Goal: Use online tool/utility: Utilize a website feature to perform a specific function

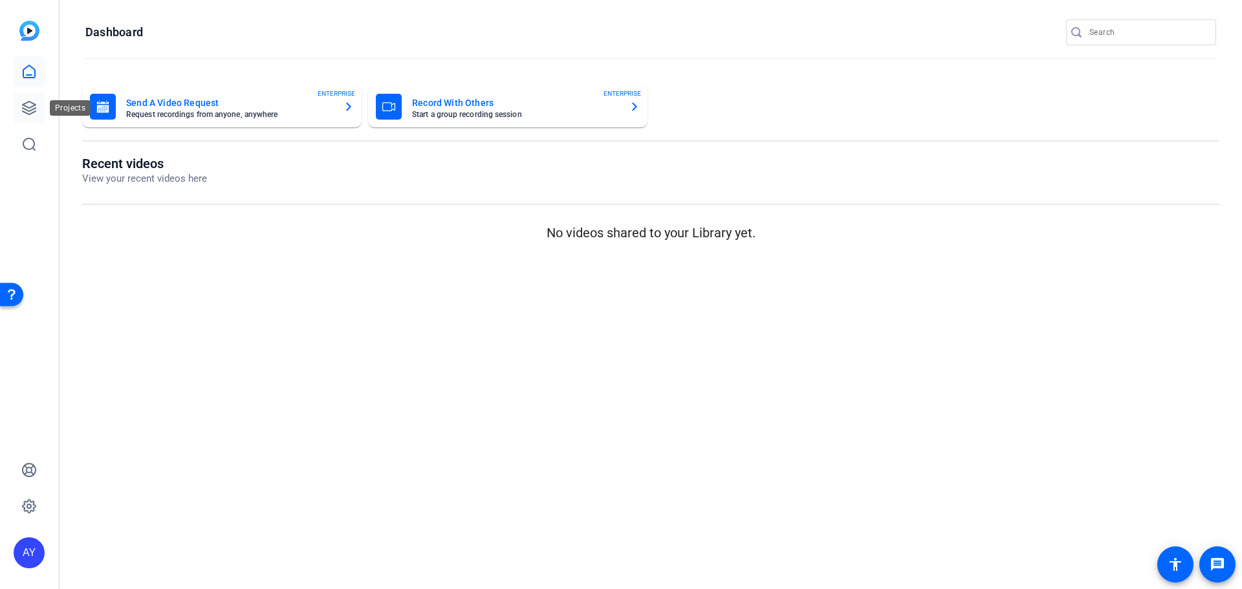
click at [29, 113] on icon at bounding box center [29, 108] width 16 height 16
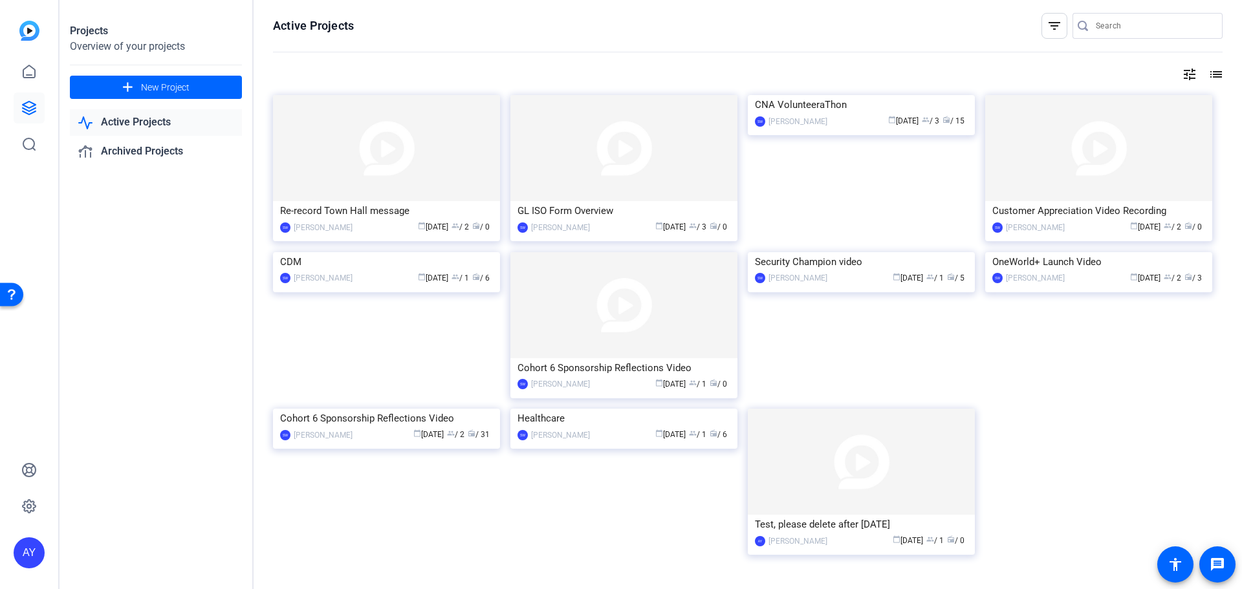
click at [151, 123] on link "Active Projects" at bounding box center [156, 122] width 172 height 27
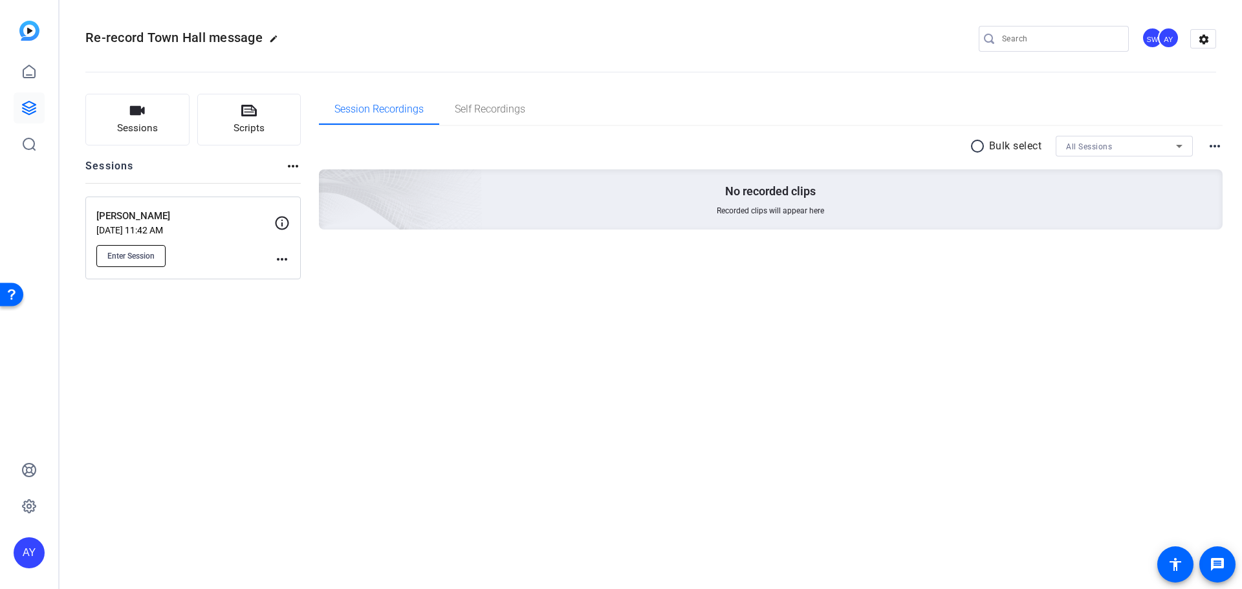
click at [154, 256] on span "Enter Session" at bounding box center [130, 256] width 47 height 10
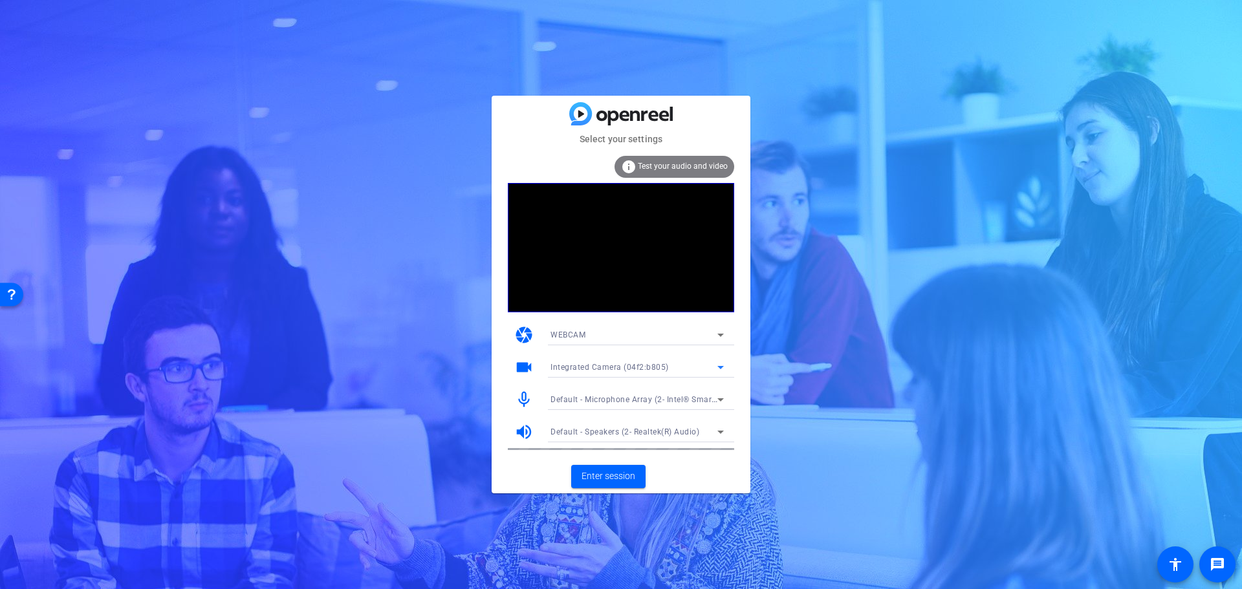
click at [628, 364] on span "Integrated Camera (04f2:b805)" at bounding box center [610, 367] width 118 height 9
click at [595, 391] on span "Integrated Camera (04f2:b805)" at bounding box center [609, 394] width 116 height 16
click at [616, 474] on span "Enter session" at bounding box center [609, 477] width 54 height 14
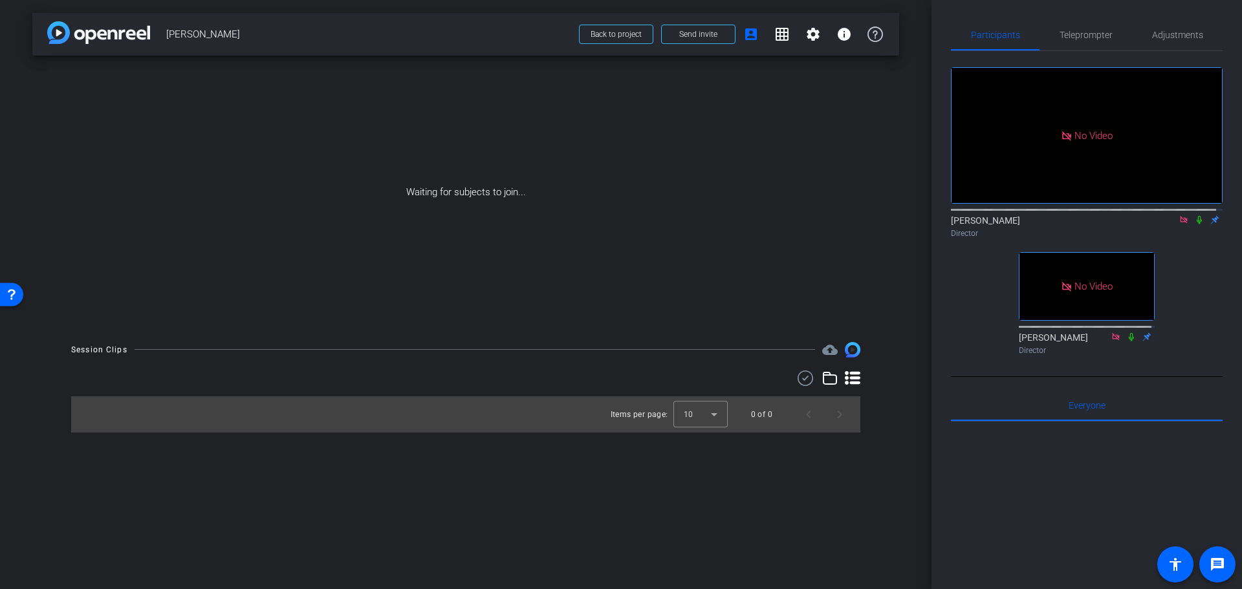
click at [1194, 224] on icon at bounding box center [1199, 219] width 10 height 9
click at [1180, 223] on icon at bounding box center [1183, 219] width 7 height 7
click at [1163, 224] on icon at bounding box center [1168, 219] width 10 height 9
click at [1196, 224] on icon at bounding box center [1199, 220] width 7 height 8
click at [1086, 35] on span "Teleprompter" at bounding box center [1086, 34] width 53 height 9
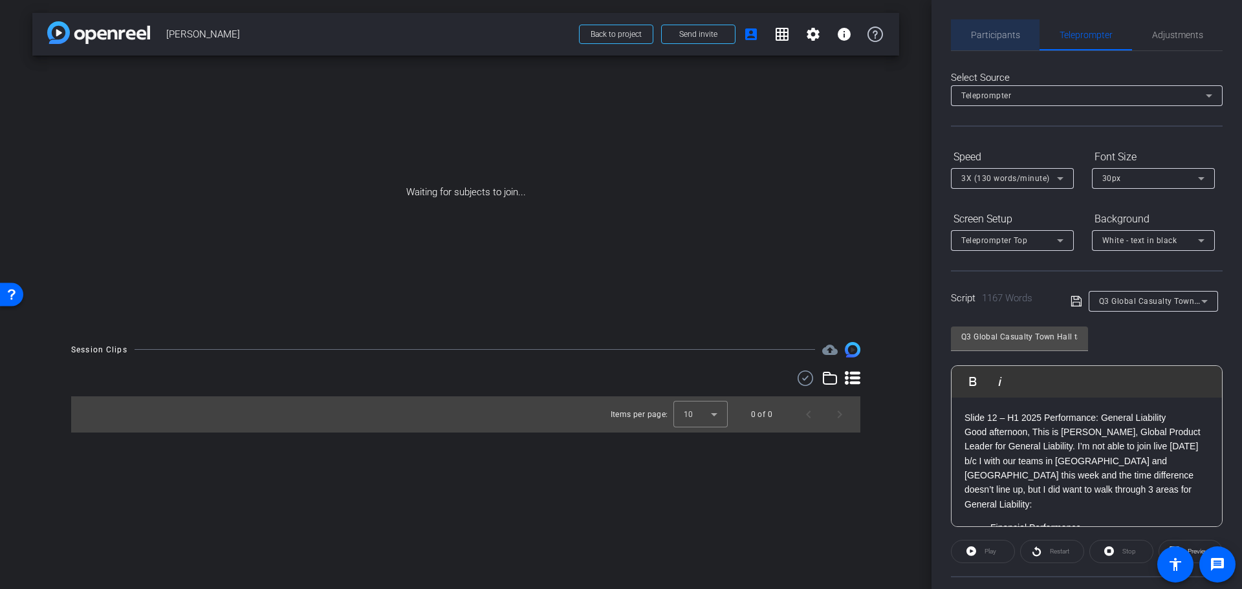
click at [1002, 32] on span "Participants" at bounding box center [995, 34] width 49 height 9
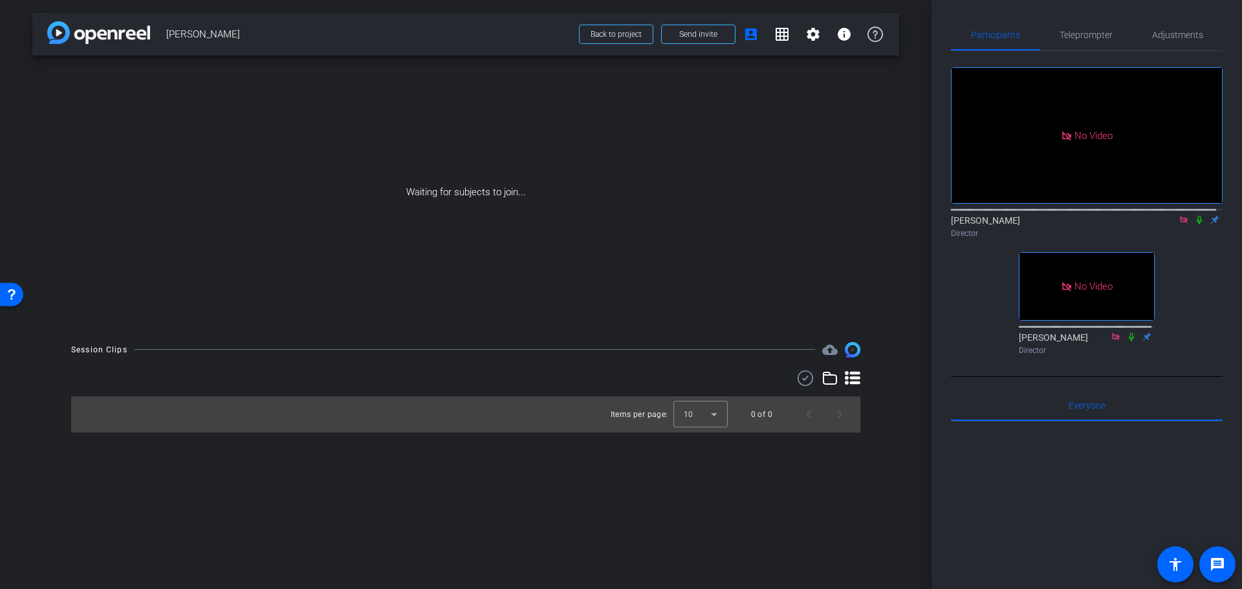
click at [1197, 216] on icon at bounding box center [1199, 220] width 5 height 8
click at [1194, 215] on icon at bounding box center [1199, 219] width 10 height 9
drag, startPoint x: 1192, startPoint y: 180, endPoint x: 1133, endPoint y: 188, distance: 60.0
click at [1194, 215] on icon at bounding box center [1199, 219] width 10 height 9
drag, startPoint x: 1194, startPoint y: 182, endPoint x: 809, endPoint y: 206, distance: 385.0
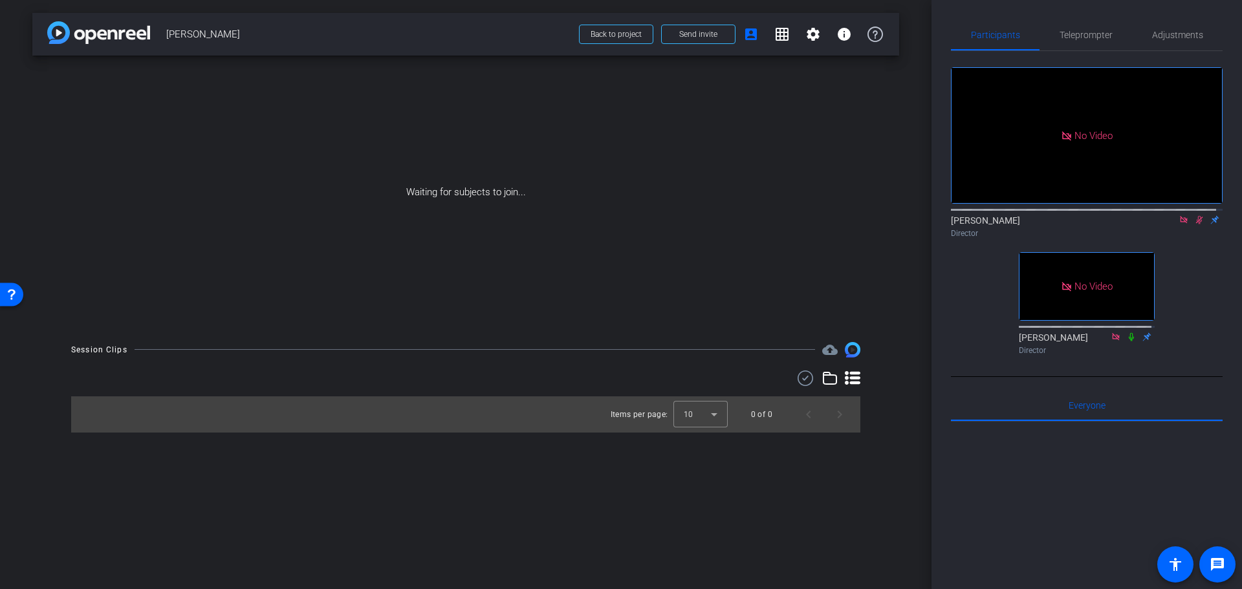
click at [1194, 215] on icon at bounding box center [1199, 219] width 10 height 9
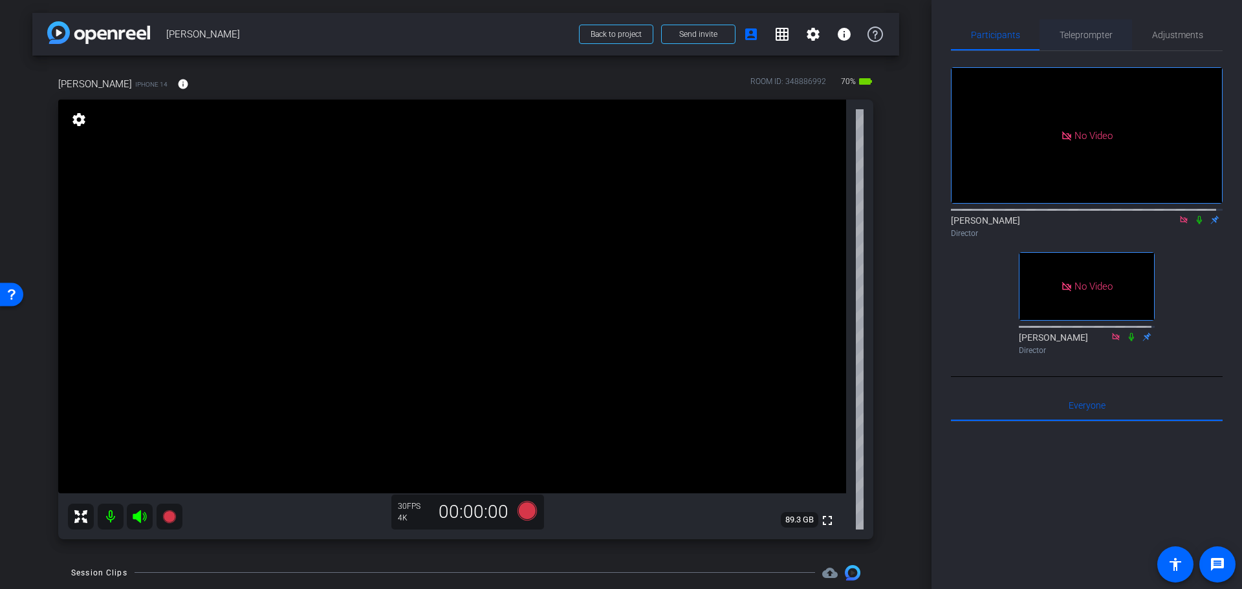
click at [1078, 36] on span "Teleprompter" at bounding box center [1086, 34] width 53 height 9
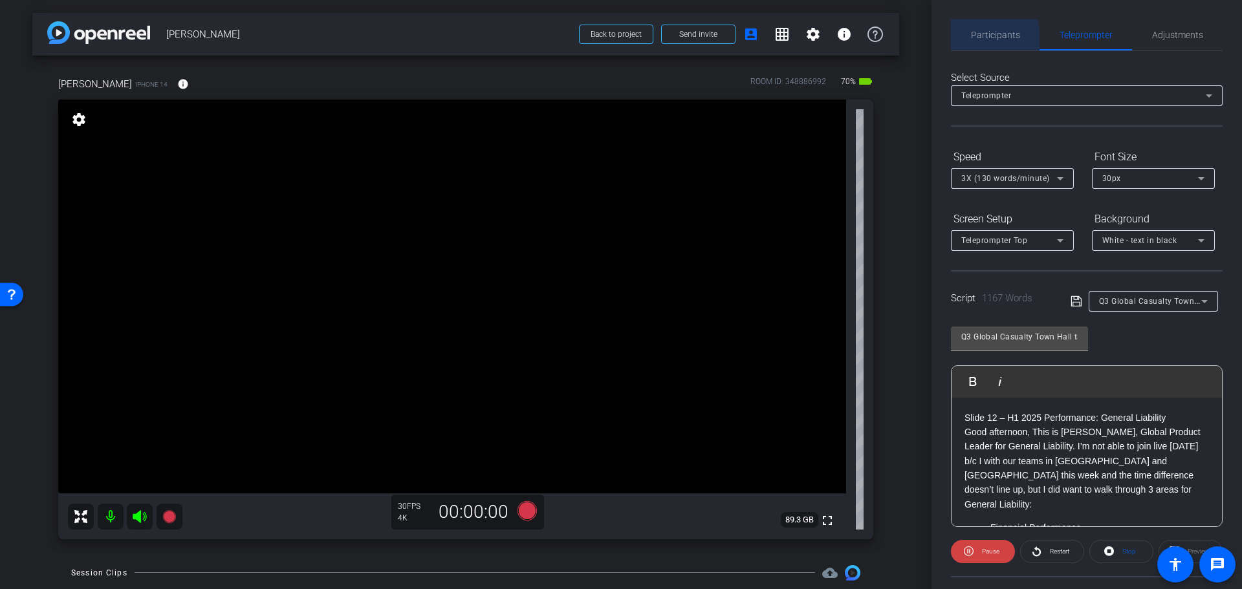
click at [986, 38] on span "Participants" at bounding box center [995, 34] width 49 height 9
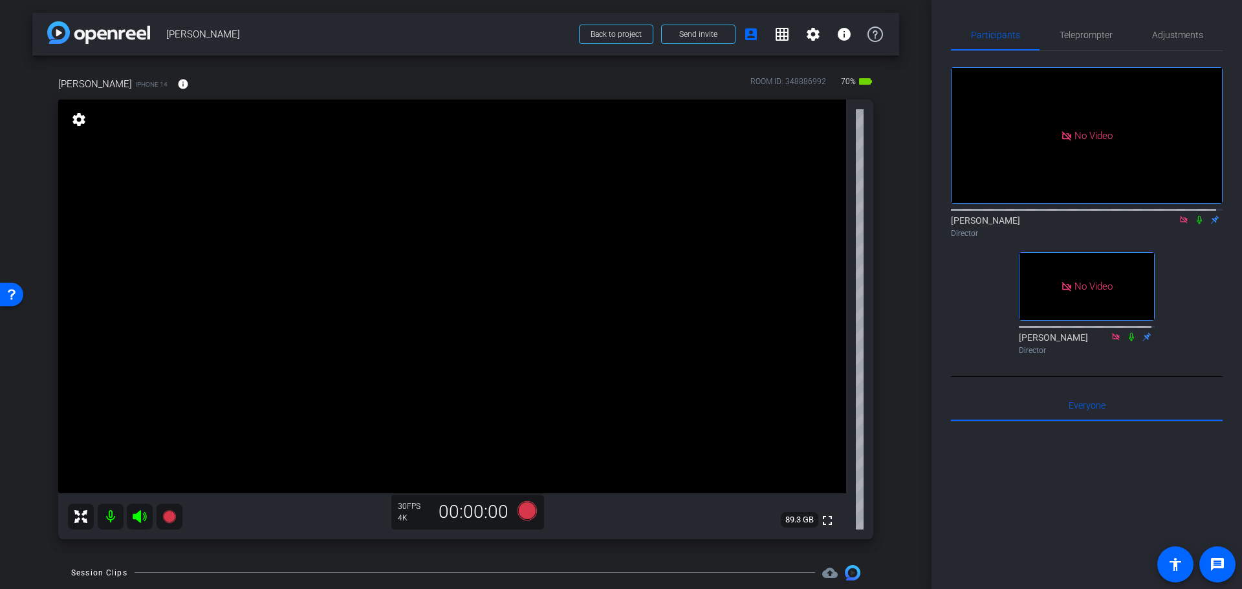
click at [1194, 215] on icon at bounding box center [1199, 219] width 10 height 9
click at [1162, 37] on span "Adjustments" at bounding box center [1177, 34] width 51 height 9
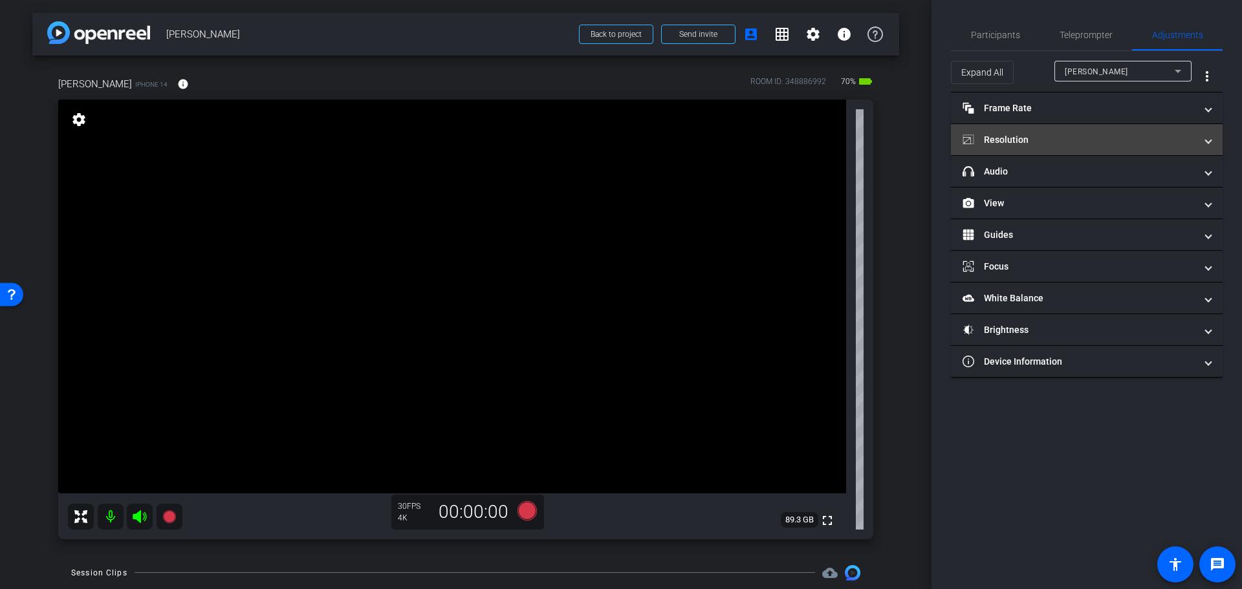
click at [1088, 131] on mat-expansion-panel-header "Resolution" at bounding box center [1087, 139] width 272 height 31
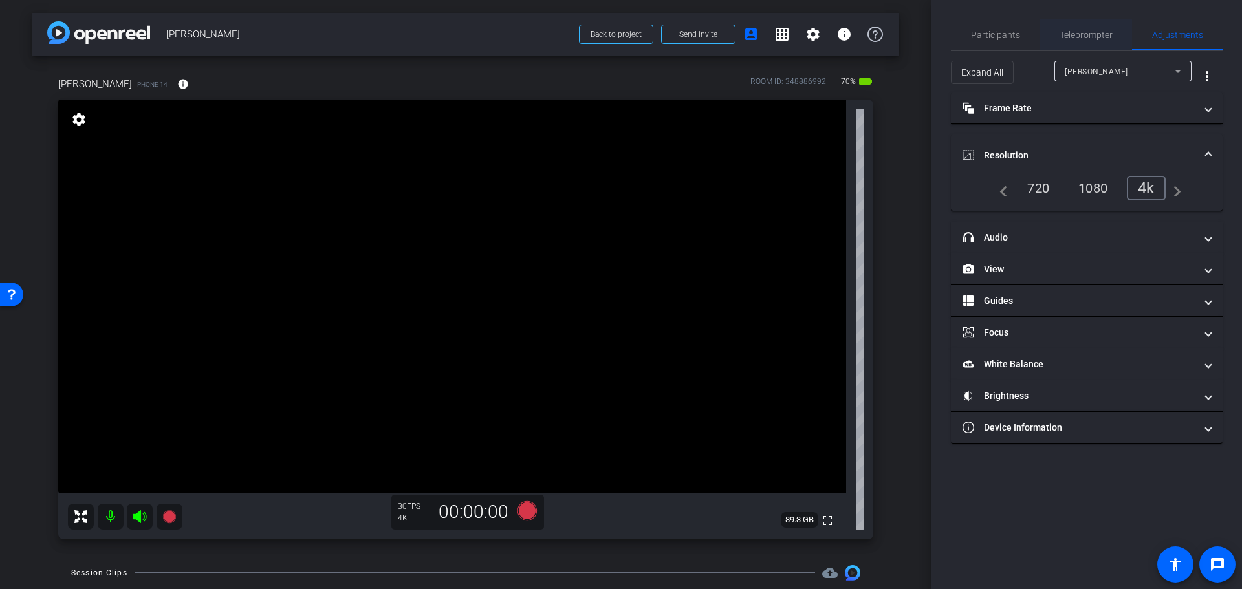
click at [1084, 32] on span "Teleprompter" at bounding box center [1086, 34] width 53 height 9
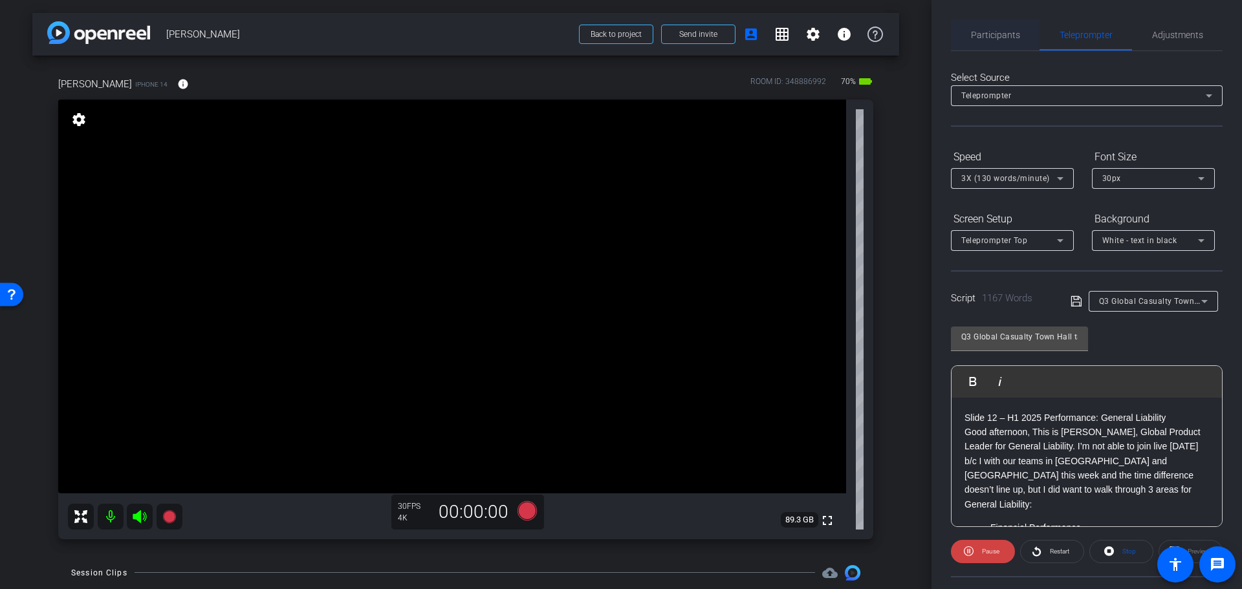
click at [993, 30] on span "Participants" at bounding box center [995, 34] width 49 height 9
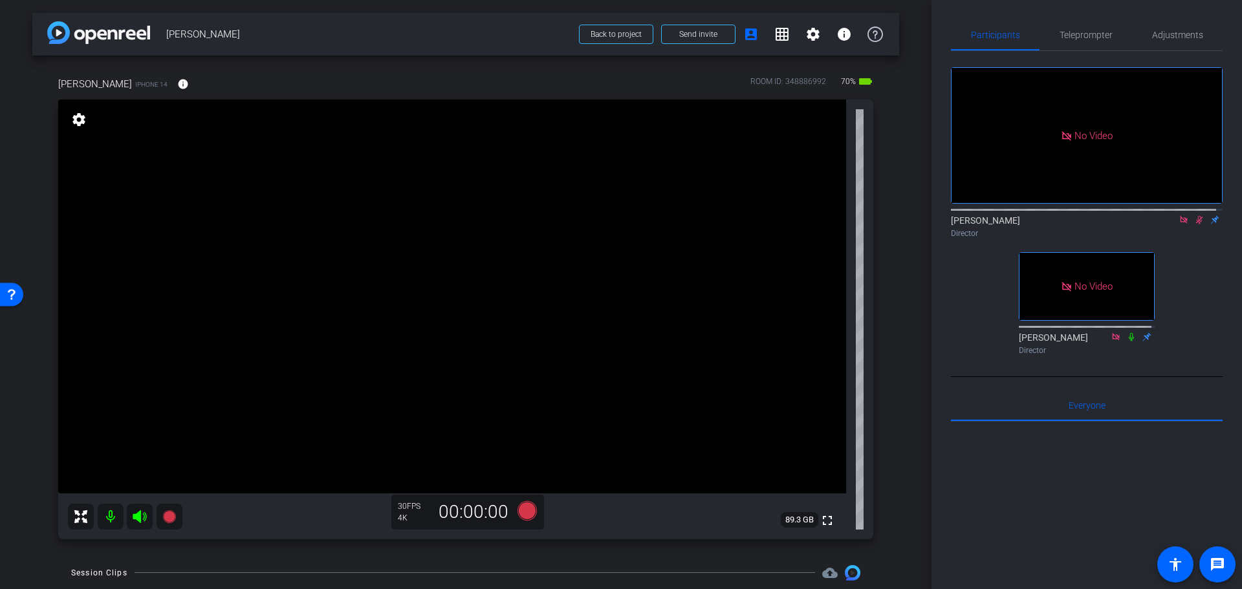
click at [1194, 215] on icon at bounding box center [1199, 219] width 10 height 9
click at [1180, 32] on span "Adjustments" at bounding box center [1177, 34] width 51 height 9
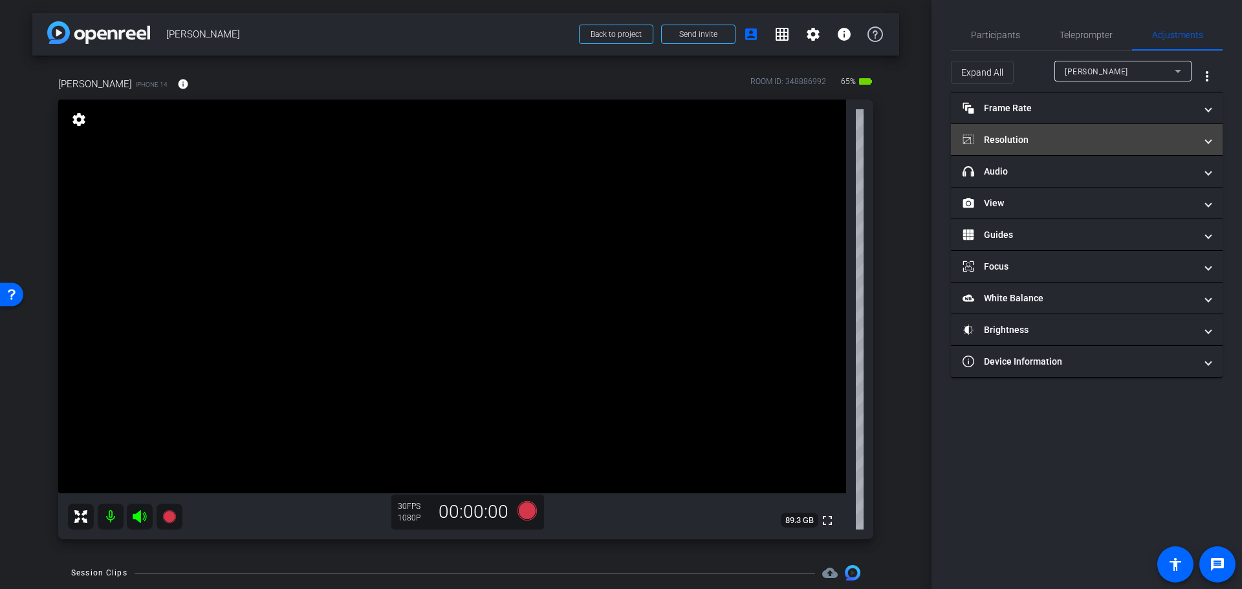
click at [1118, 145] on mat-panel-title "Resolution" at bounding box center [1079, 140] width 233 height 14
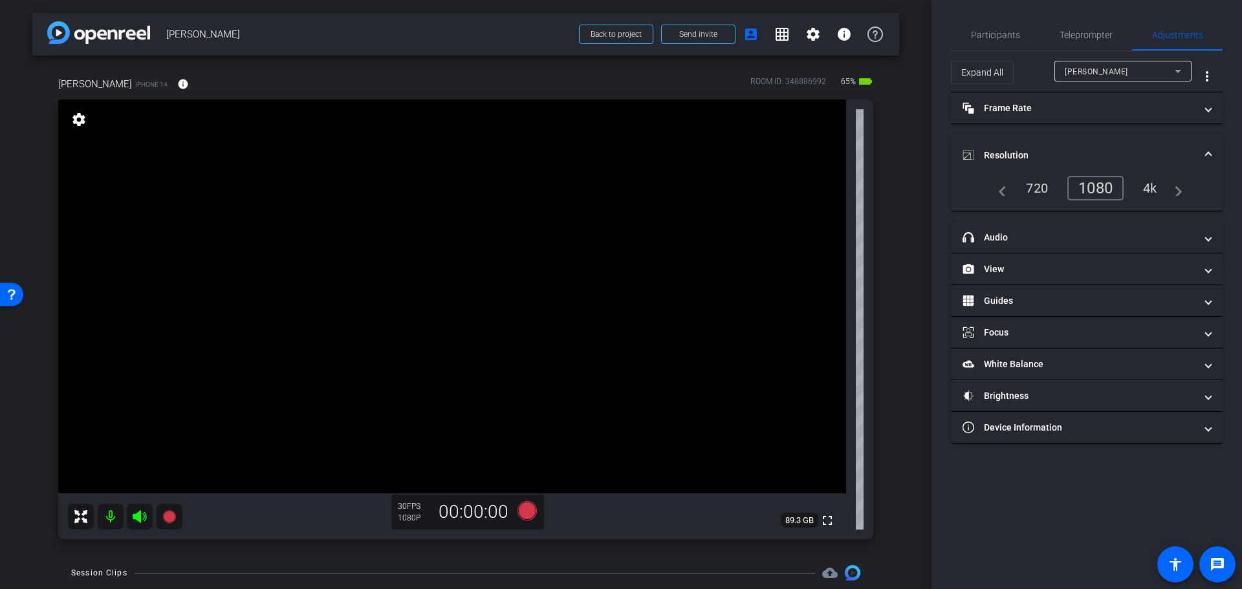
click at [1155, 186] on div "4k" at bounding box center [1150, 188] width 34 height 22
click at [996, 30] on span "Participants" at bounding box center [995, 34] width 49 height 9
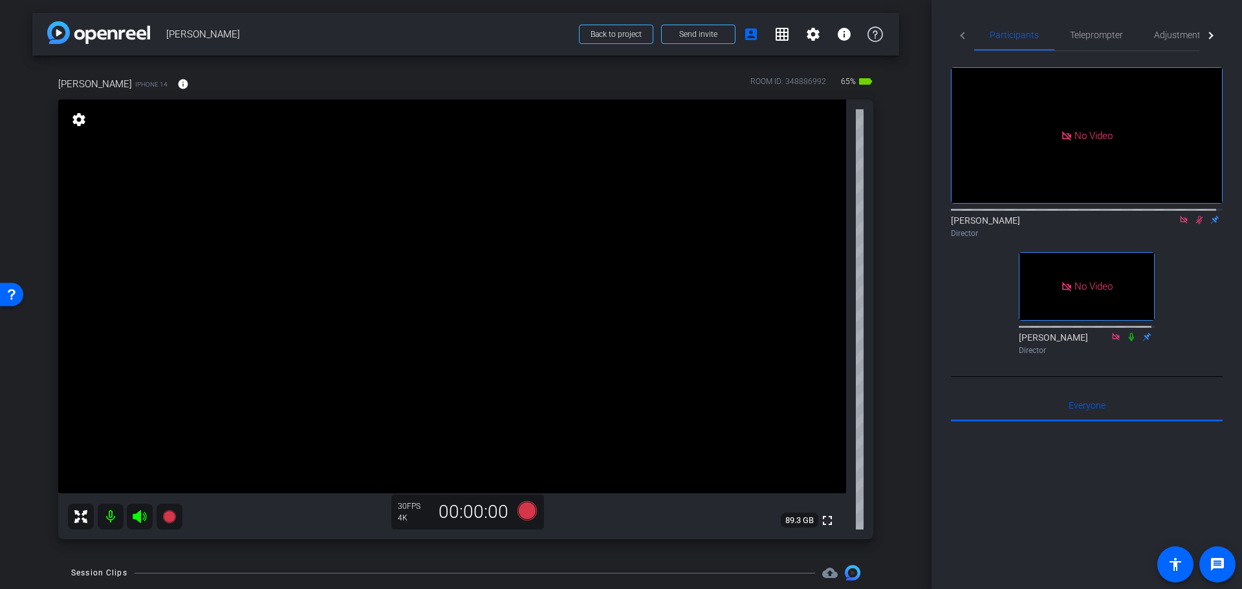
click at [1194, 215] on icon at bounding box center [1199, 219] width 10 height 9
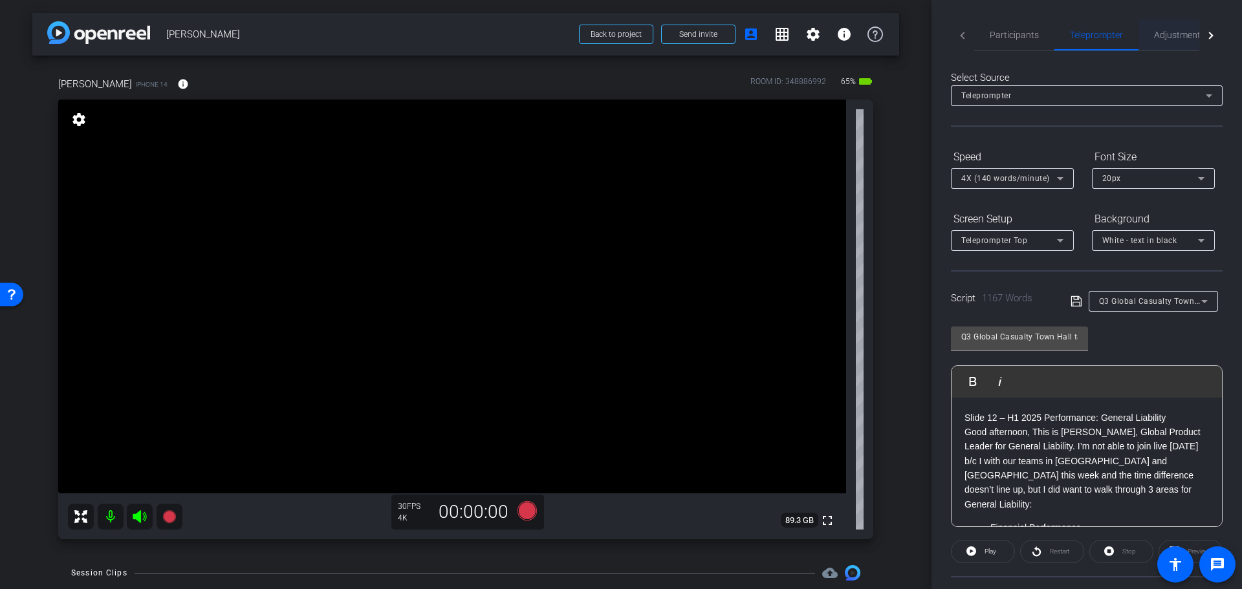
click at [1180, 32] on span "Adjustments" at bounding box center [1179, 34] width 51 height 9
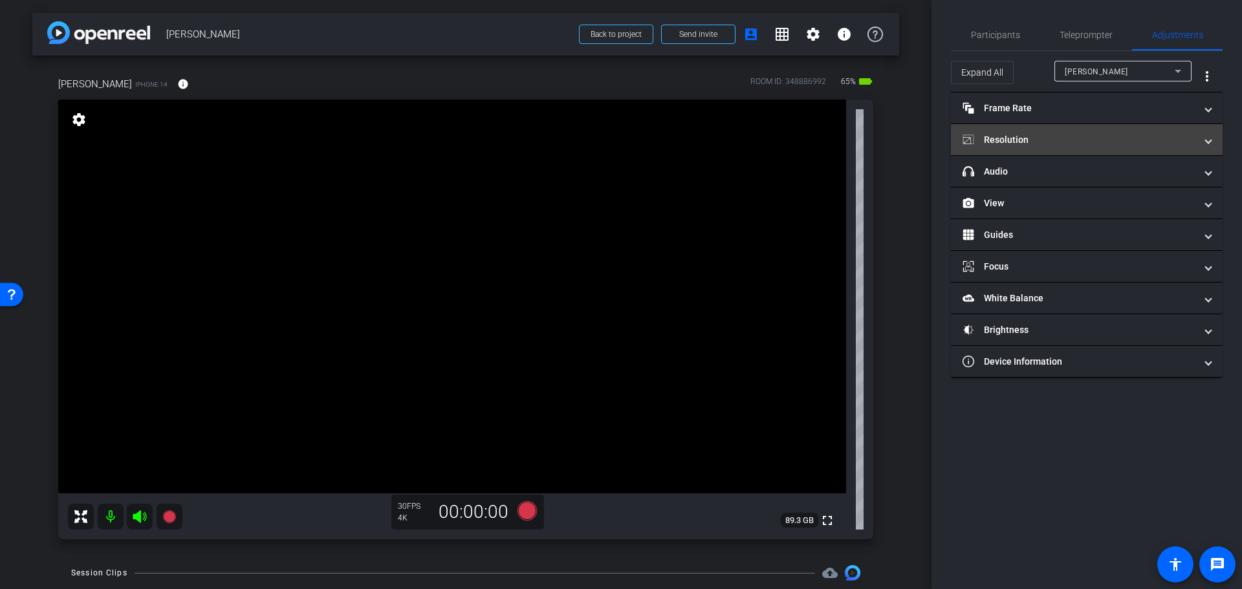
click at [1207, 137] on span at bounding box center [1208, 140] width 5 height 14
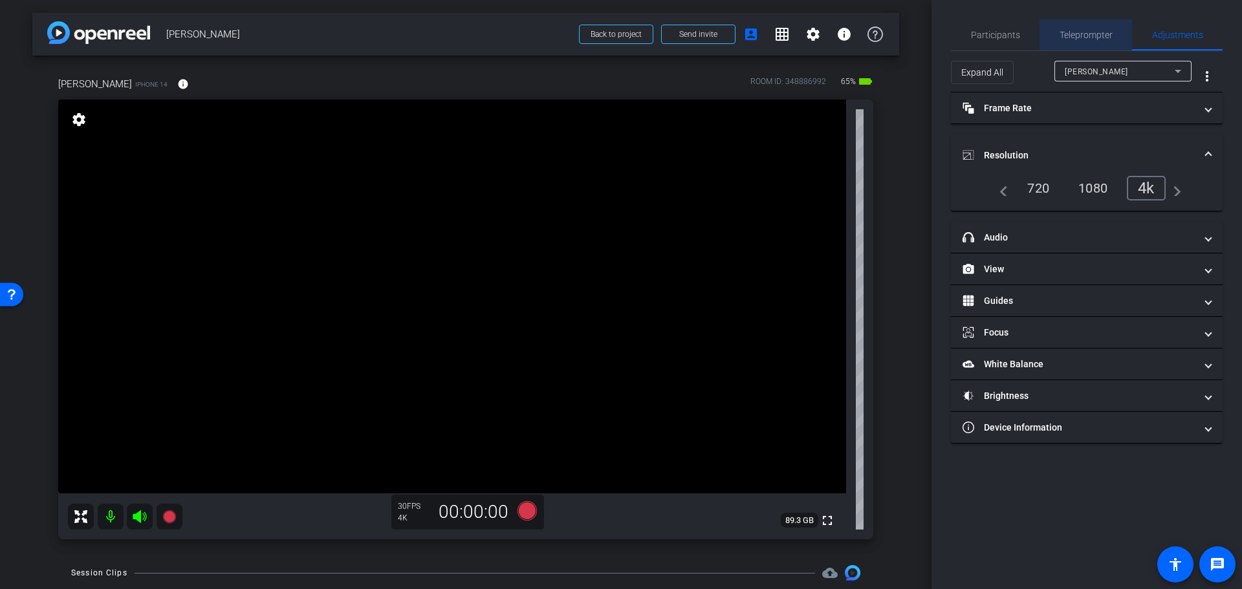
click at [1086, 30] on span "Teleprompter" at bounding box center [1086, 34] width 53 height 9
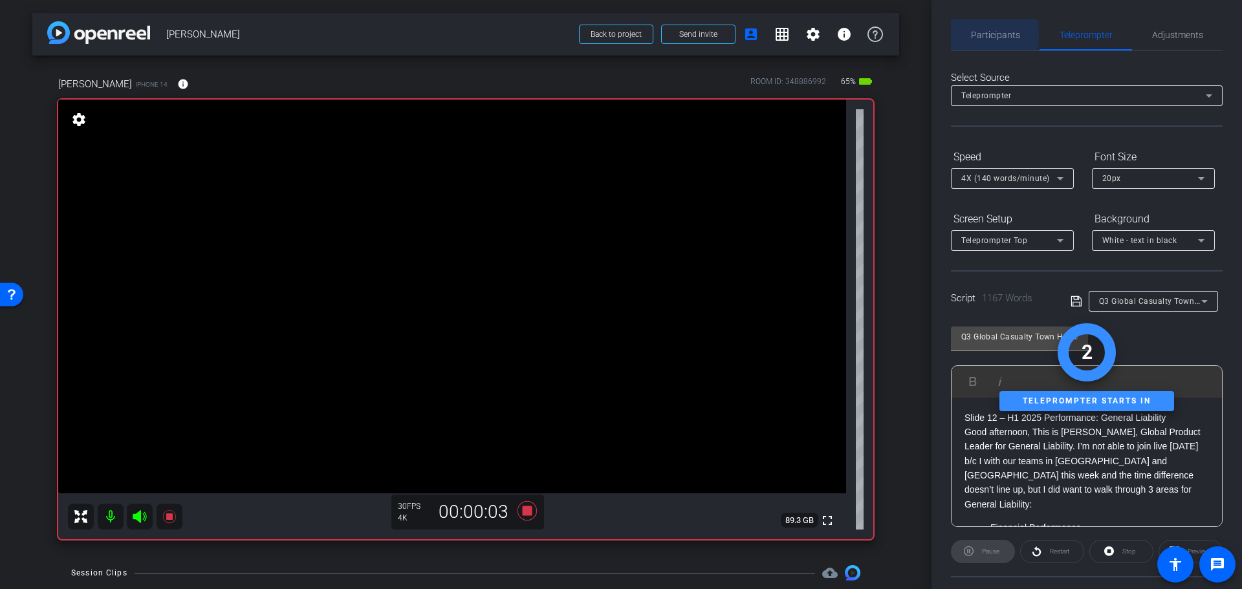
click at [985, 35] on span "Participants" at bounding box center [995, 34] width 49 height 9
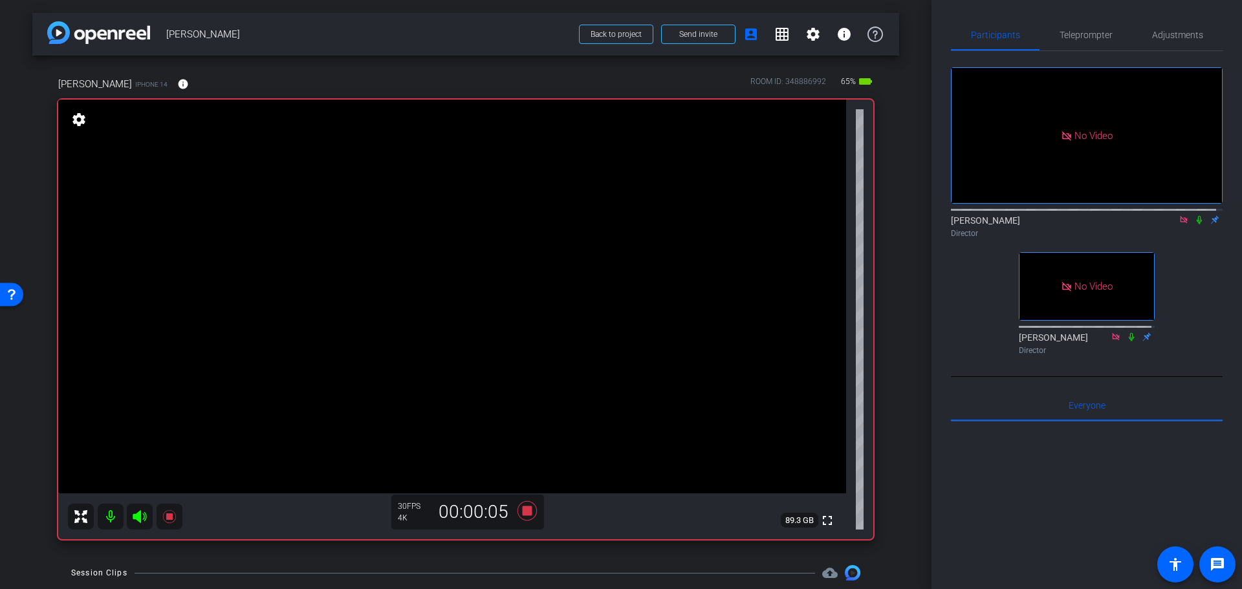
drag, startPoint x: 1194, startPoint y: 180, endPoint x: 1023, endPoint y: 189, distance: 171.0
click at [1194, 215] on icon at bounding box center [1199, 219] width 10 height 9
click at [1185, 32] on span "Adjustments" at bounding box center [1177, 34] width 51 height 9
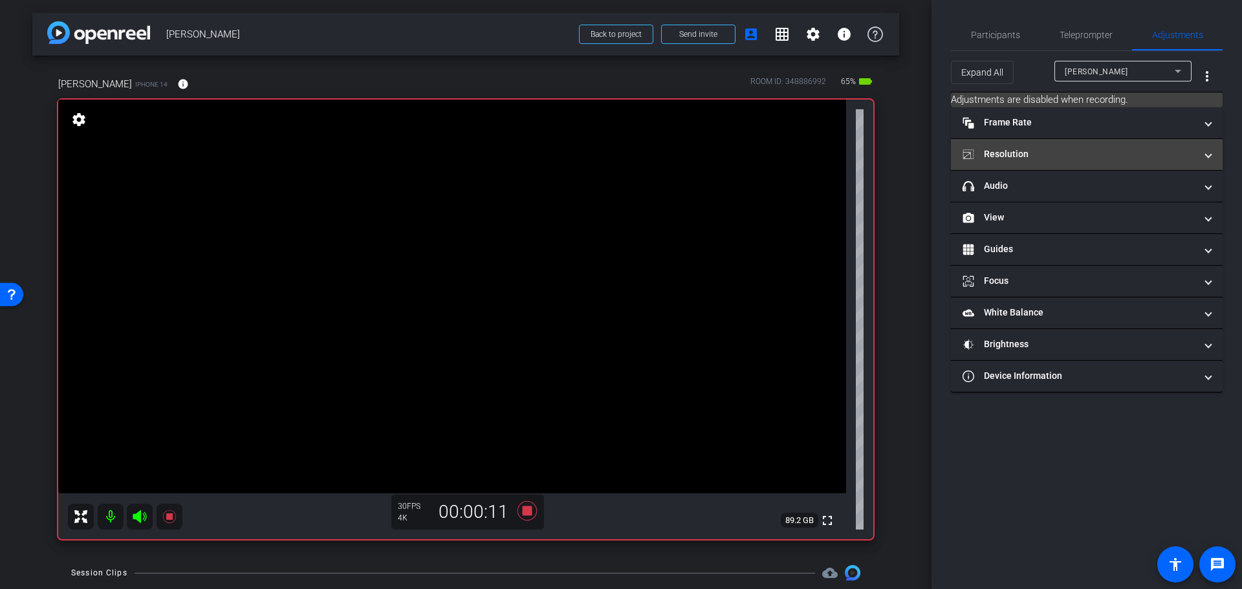
click at [1156, 151] on mat-panel-title "Resolution" at bounding box center [1079, 155] width 233 height 14
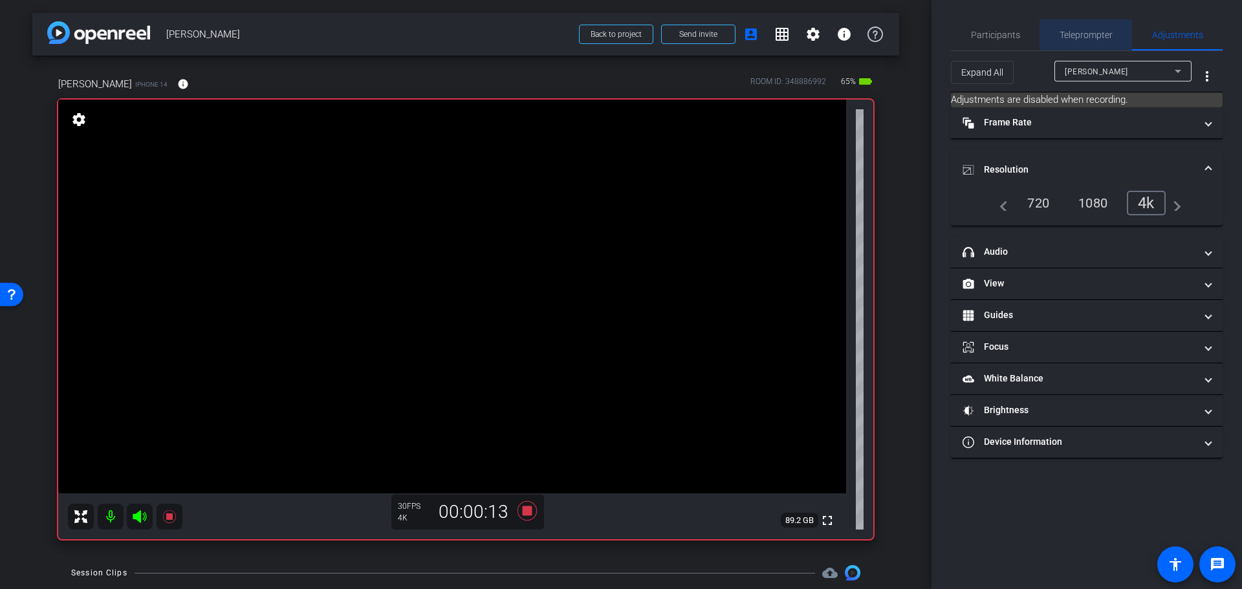
click at [1091, 34] on span "Teleprompter" at bounding box center [1086, 34] width 53 height 9
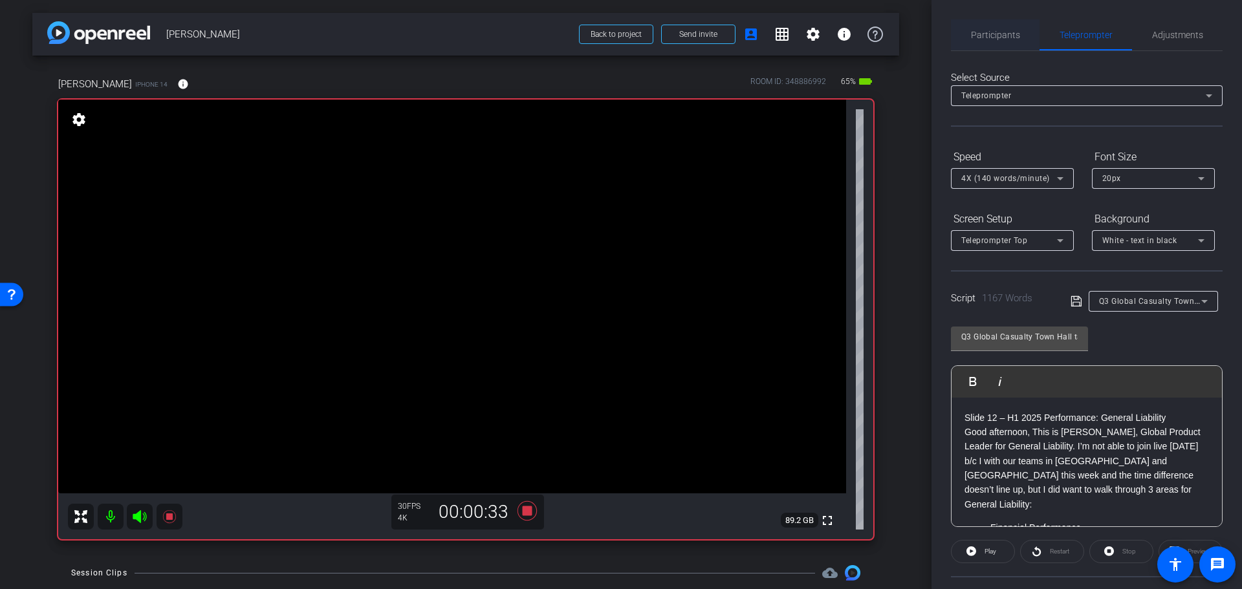
click at [1001, 28] on span "Participants" at bounding box center [995, 34] width 49 height 31
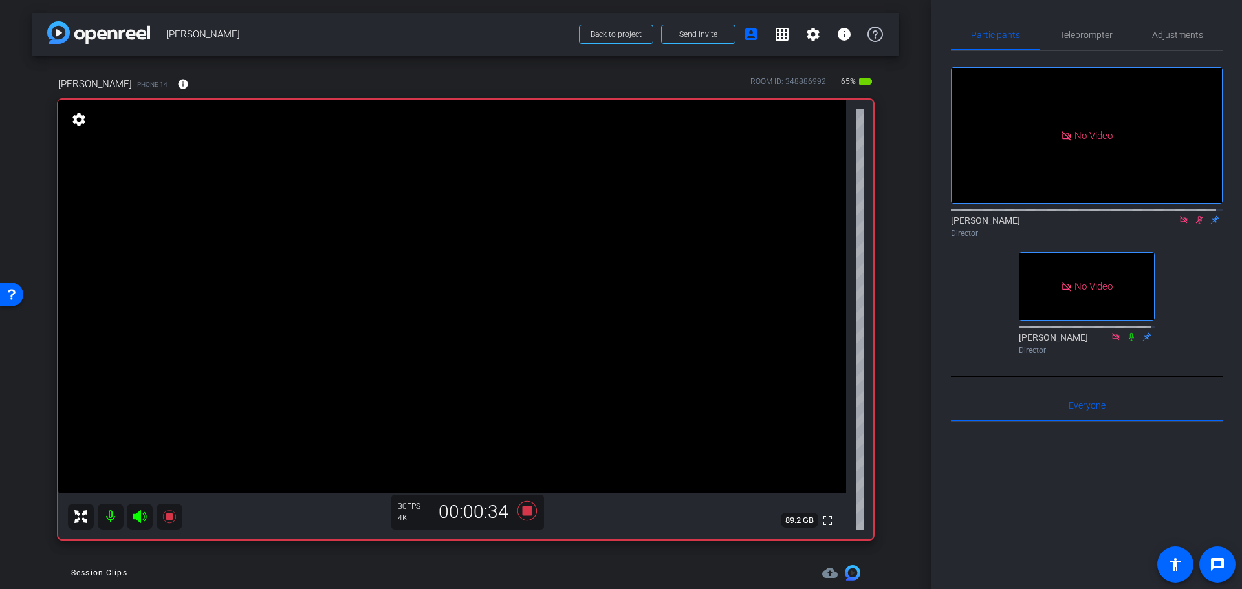
click at [1194, 215] on icon at bounding box center [1199, 219] width 10 height 9
click at [1196, 216] on icon at bounding box center [1199, 220] width 7 height 8
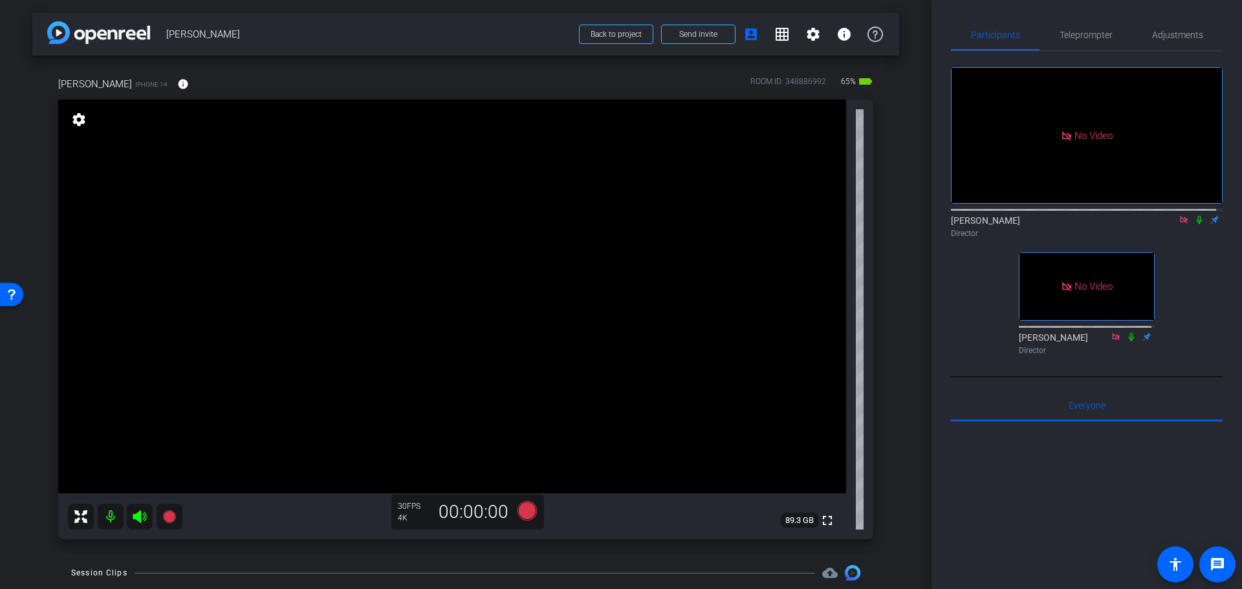
click at [1188, 211] on div "No Video [PERSON_NAME] Director No Video [PERSON_NAME] Director" at bounding box center [1087, 205] width 272 height 309
click at [1194, 215] on icon at bounding box center [1199, 219] width 10 height 9
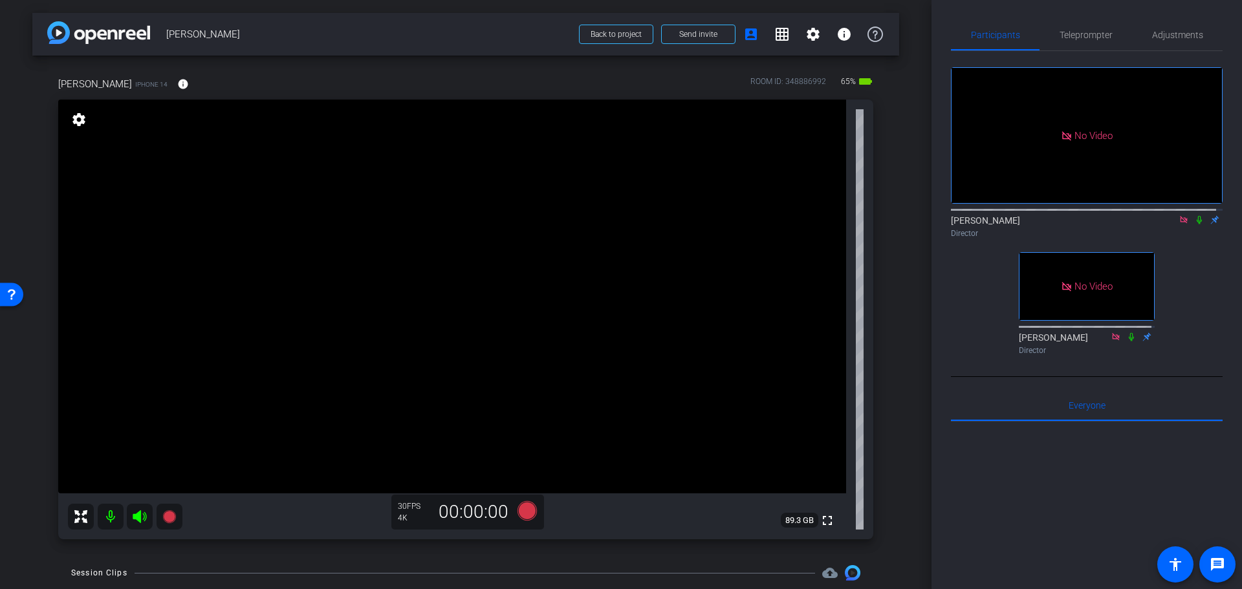
click at [1194, 215] on icon at bounding box center [1199, 219] width 10 height 9
click at [1197, 215] on icon at bounding box center [1199, 219] width 10 height 9
click at [1197, 216] on icon at bounding box center [1199, 220] width 5 height 8
click at [1194, 215] on icon at bounding box center [1199, 219] width 10 height 9
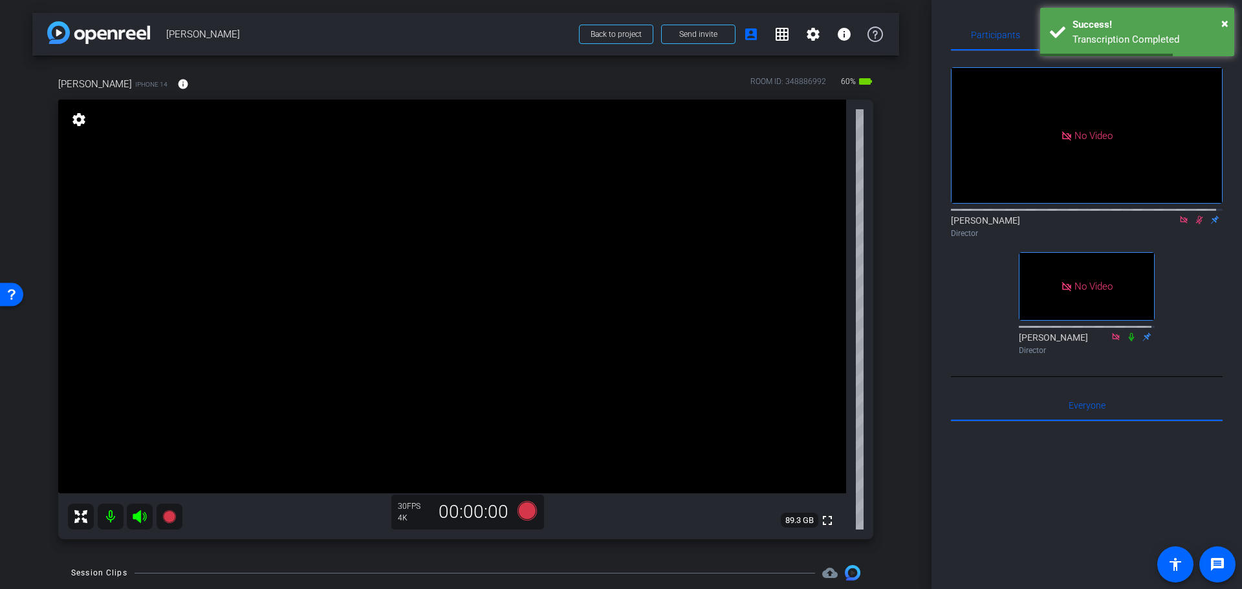
click at [1194, 215] on icon at bounding box center [1199, 219] width 10 height 9
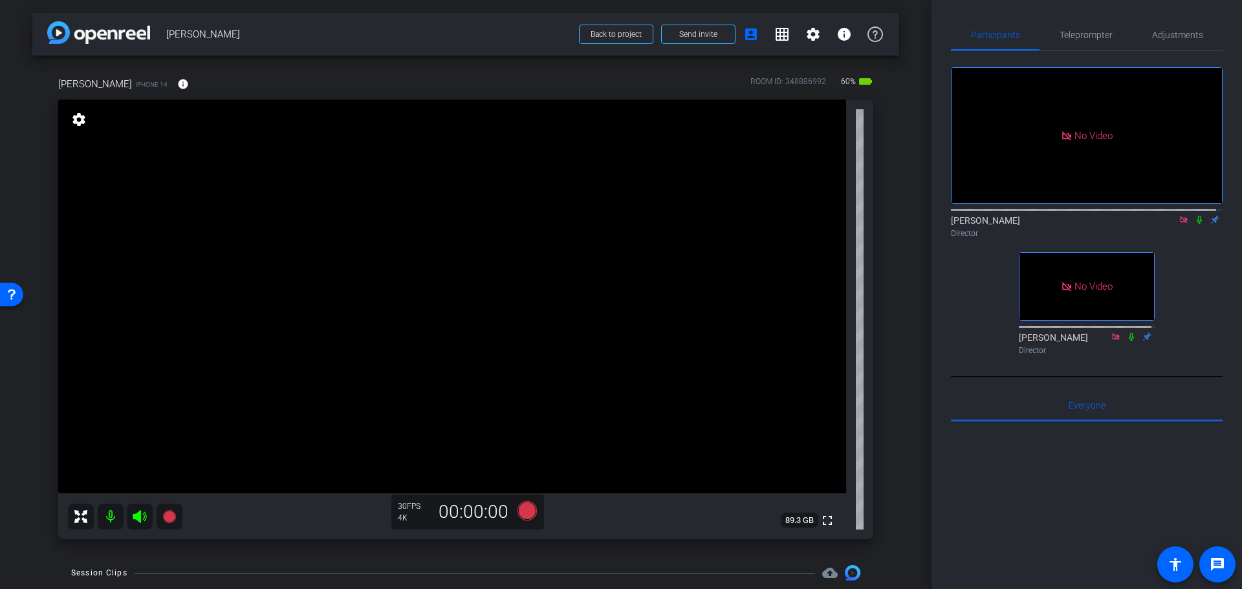
click at [1194, 215] on icon at bounding box center [1199, 219] width 10 height 9
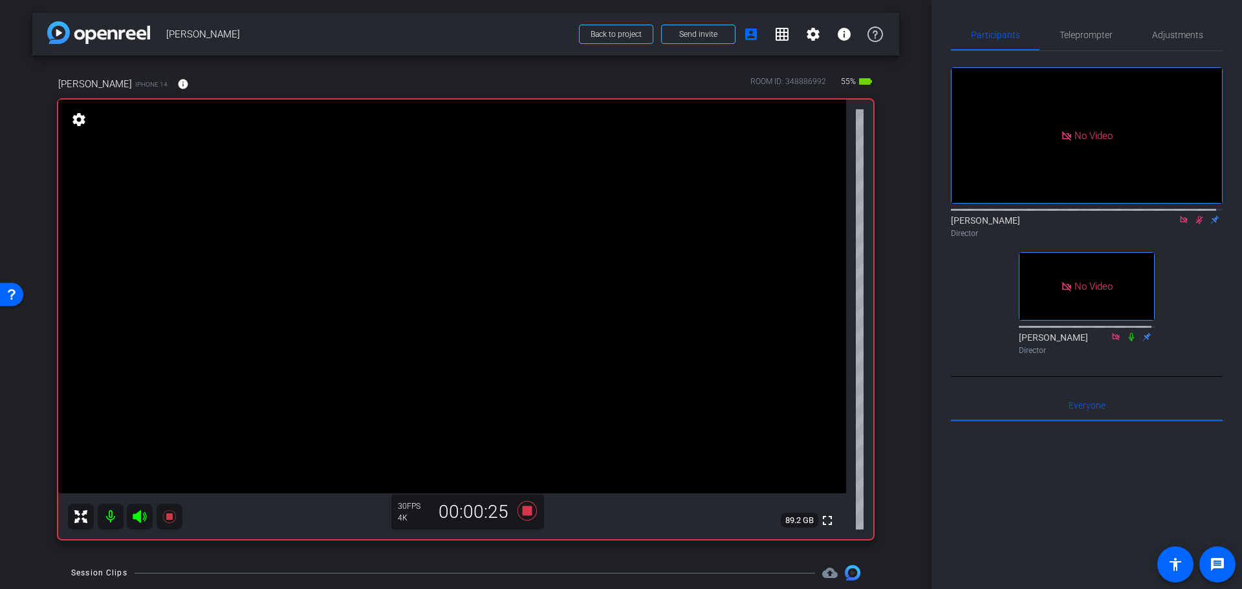
click at [1196, 216] on icon at bounding box center [1199, 220] width 7 height 8
click at [1194, 215] on icon at bounding box center [1199, 219] width 10 height 9
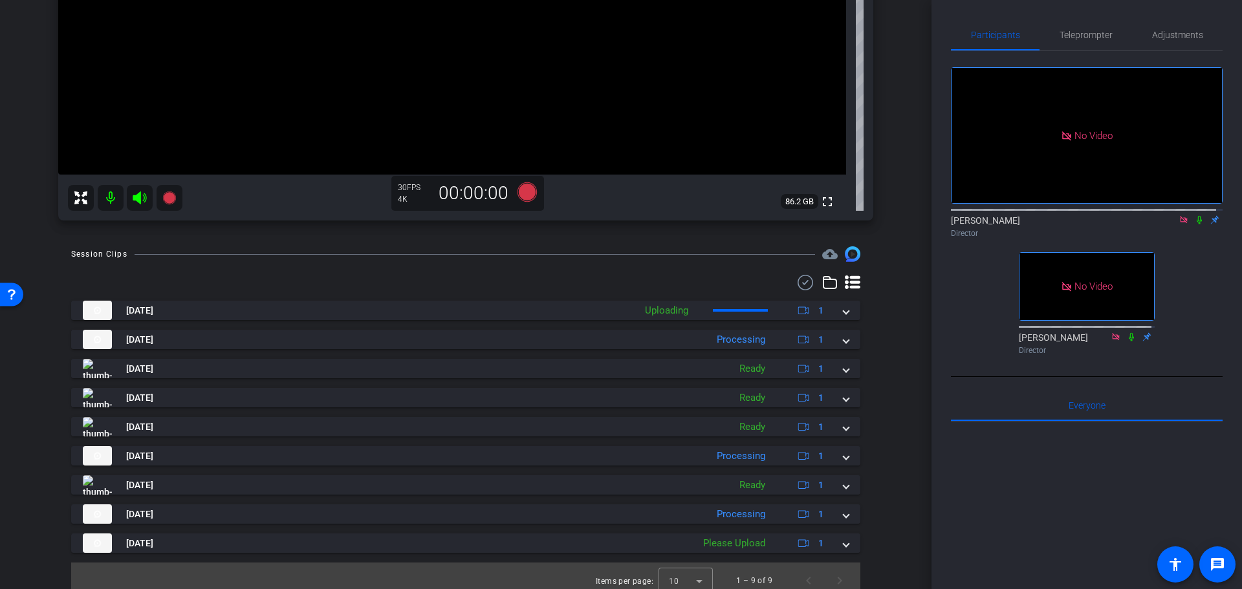
scroll to position [329, 0]
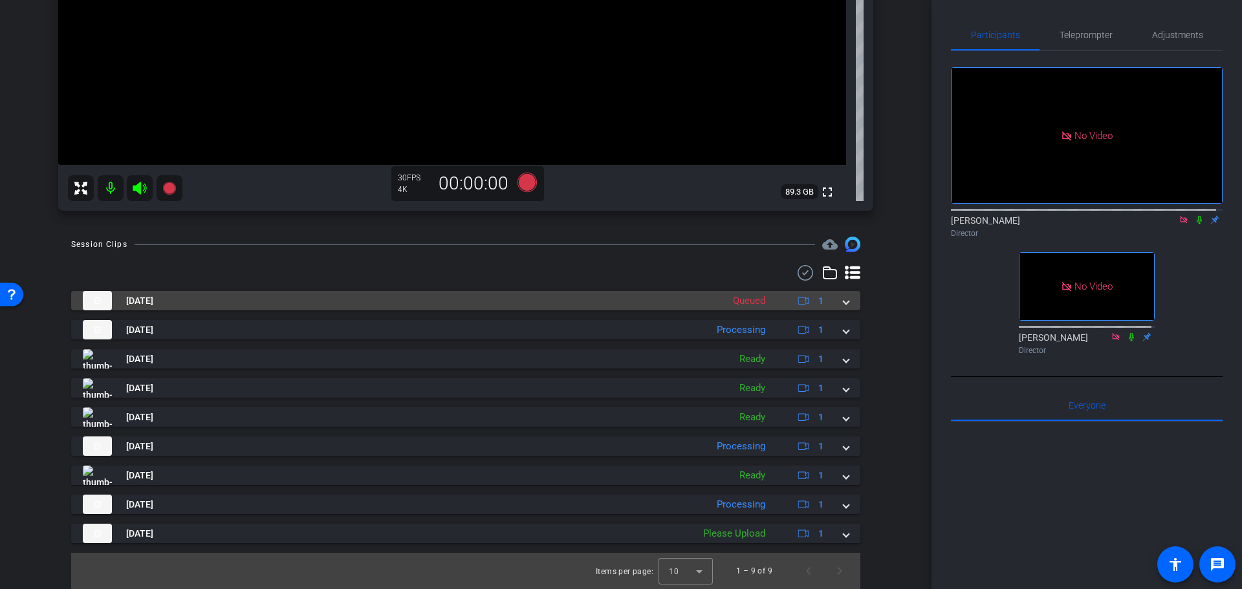
click at [844, 300] on span at bounding box center [846, 301] width 5 height 14
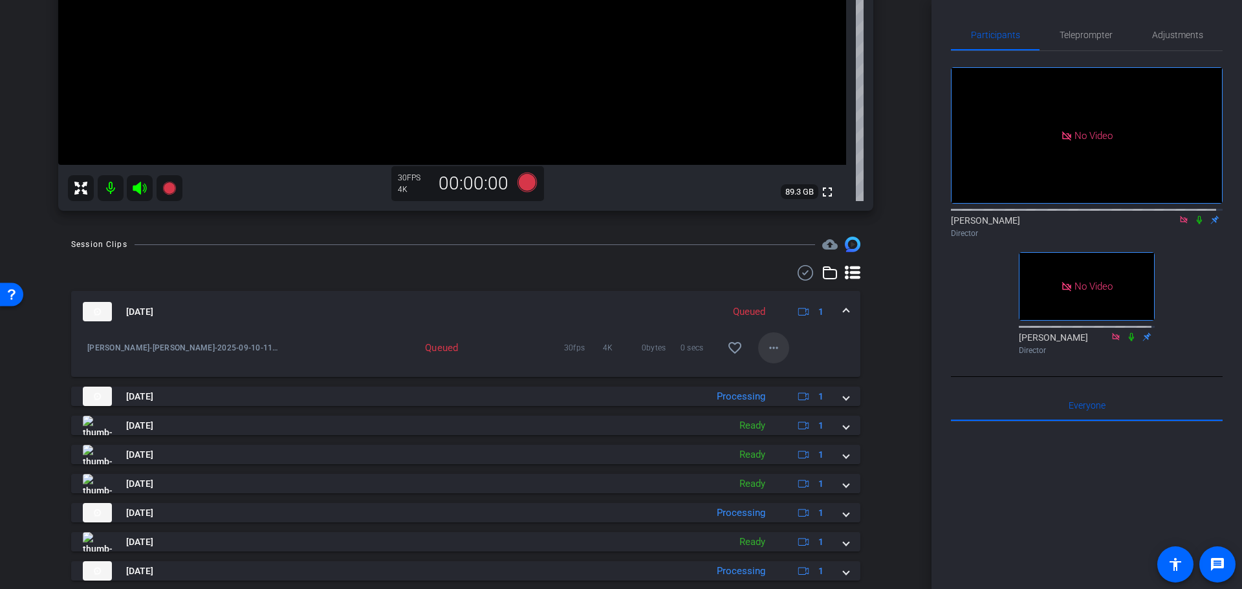
click at [767, 347] on mat-icon "more_horiz" at bounding box center [774, 348] width 16 height 16
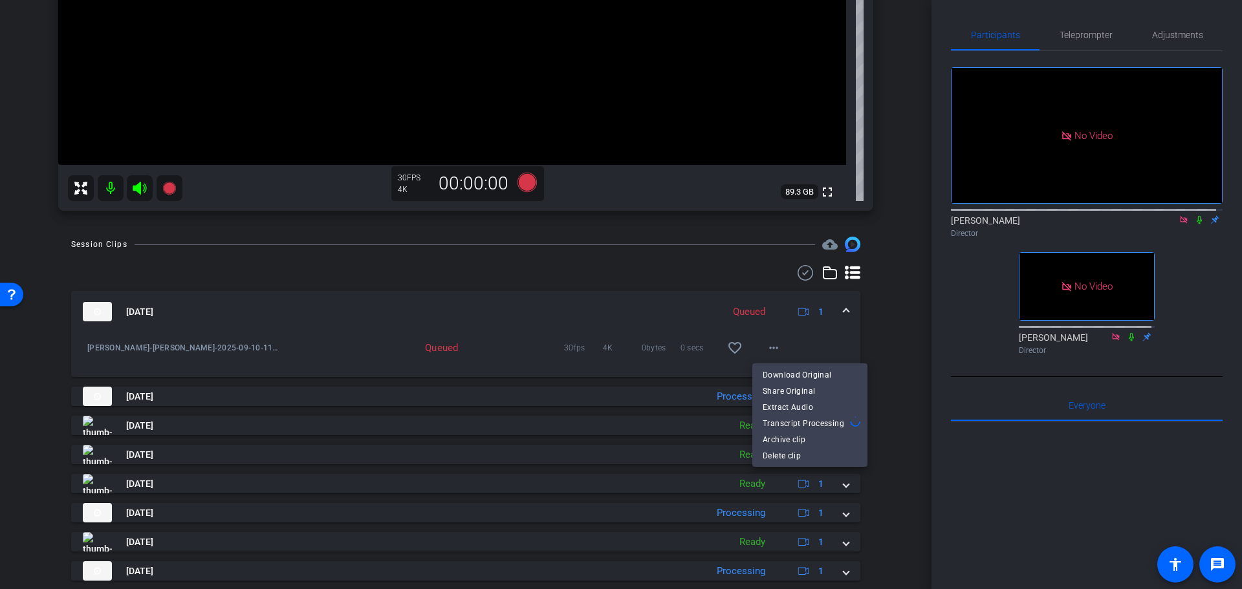
click at [476, 261] on div at bounding box center [621, 294] width 1242 height 589
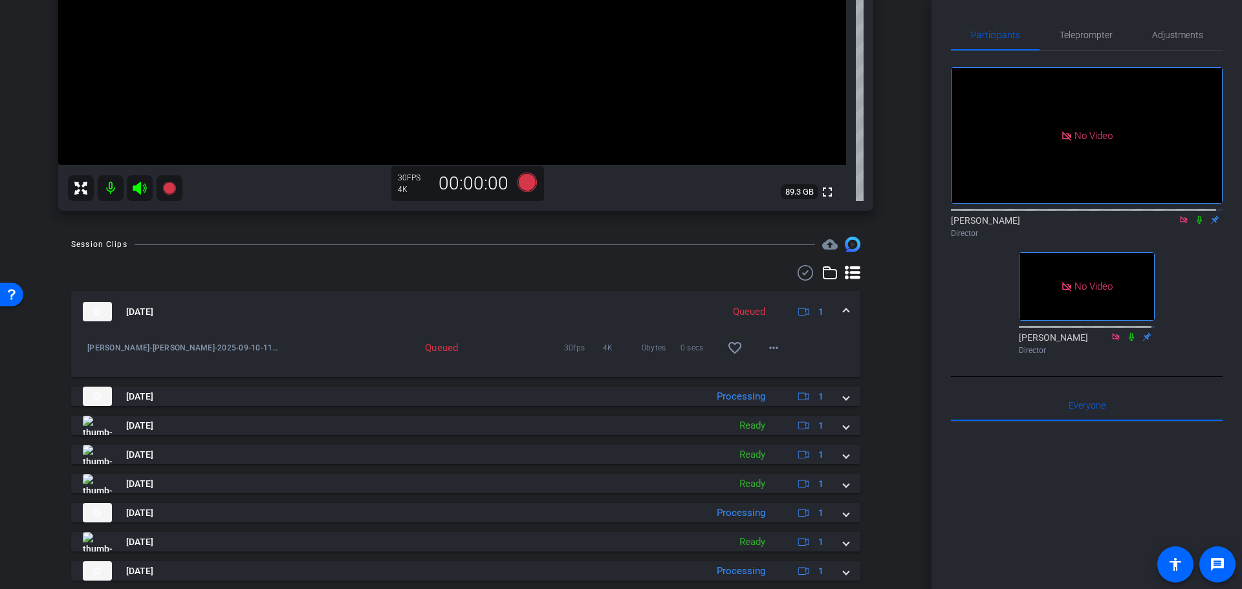
click at [886, 417] on div "Session Clips cloud_upload [DATE] Queued 1 [PERSON_NAME]-[PERSON_NAME]-2025-09-…" at bounding box center [465, 446] width 867 height 419
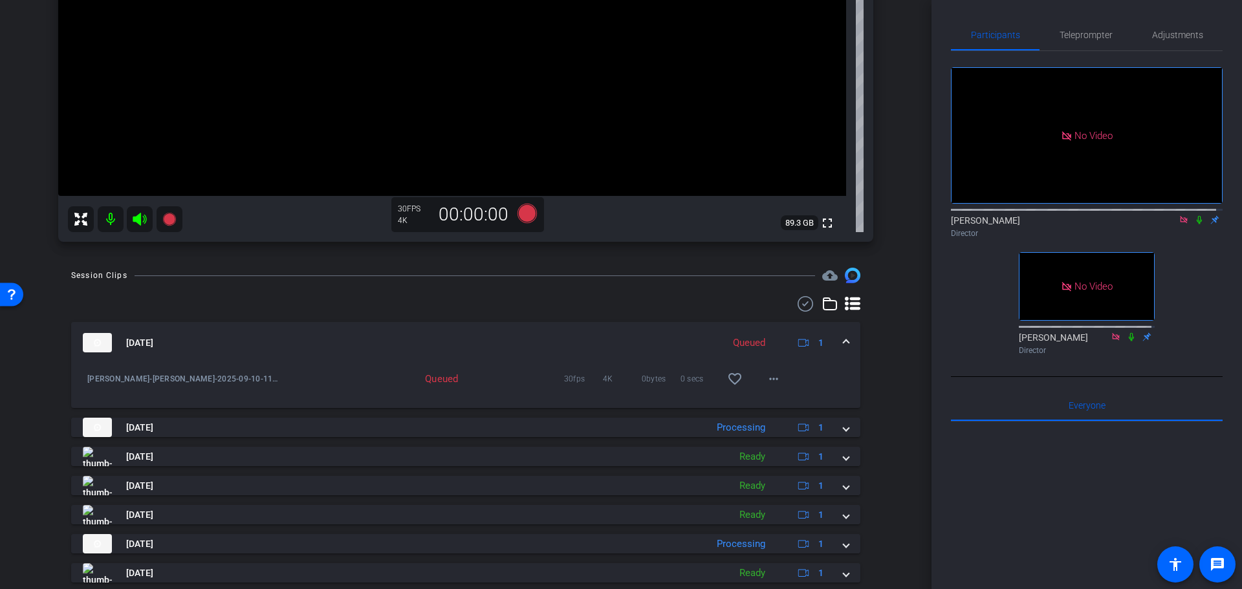
scroll to position [266, 0]
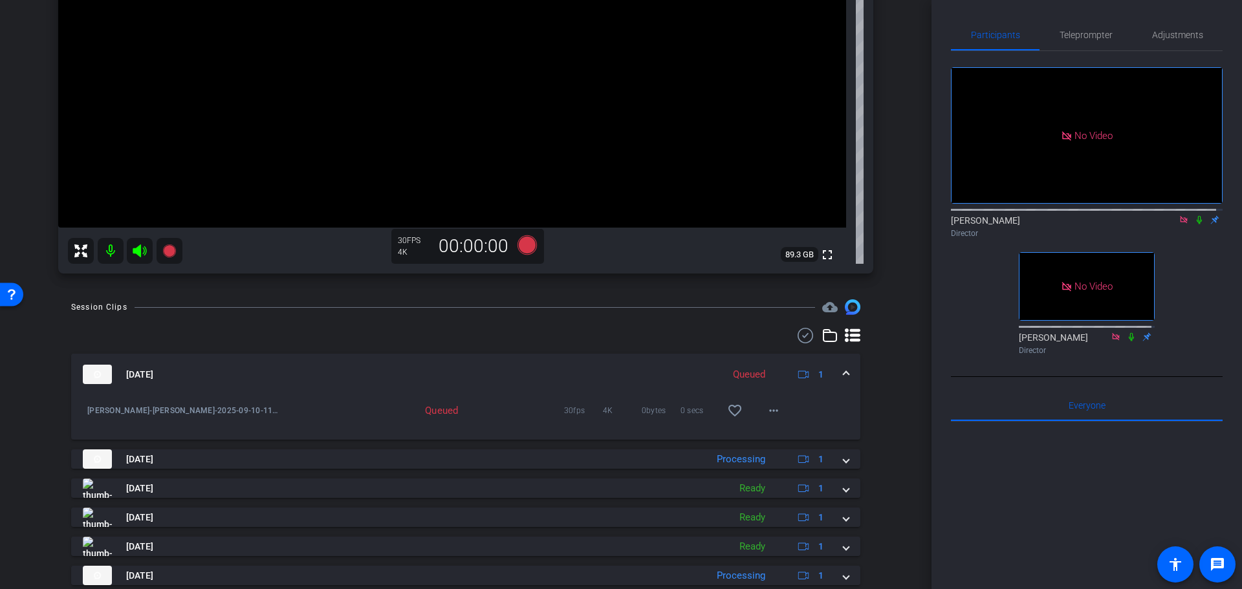
click at [846, 372] on mat-expansion-panel-header "[DATE] Queued 1" at bounding box center [465, 374] width 789 height 41
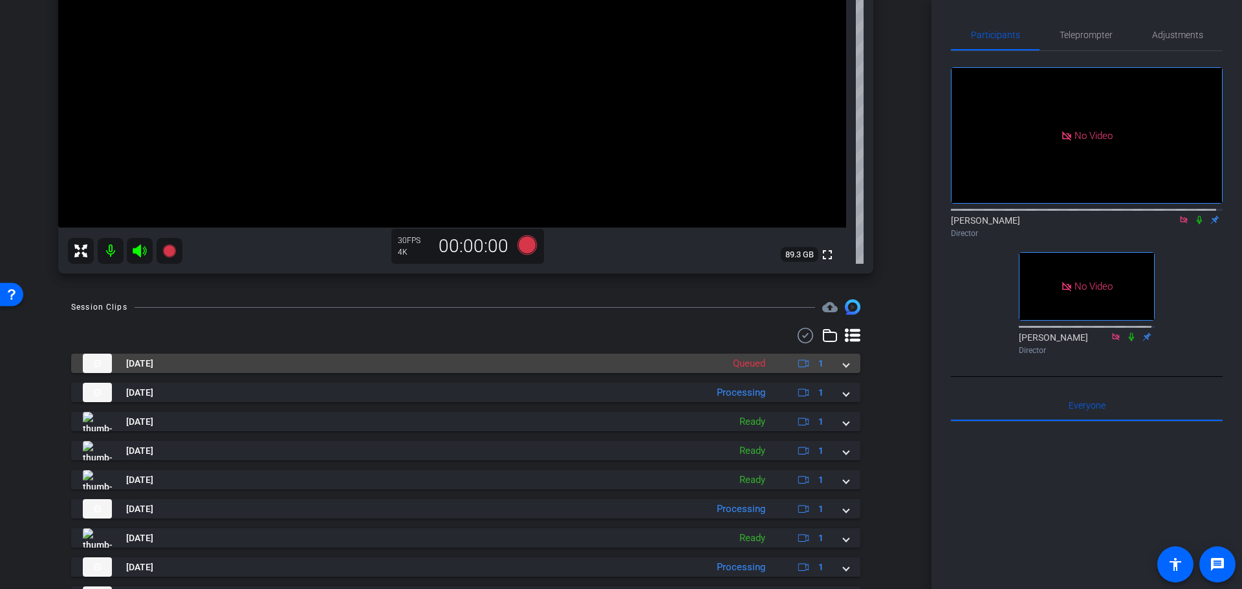
click at [844, 367] on mat-expansion-panel-header "[DATE] Queued 1" at bounding box center [465, 363] width 789 height 19
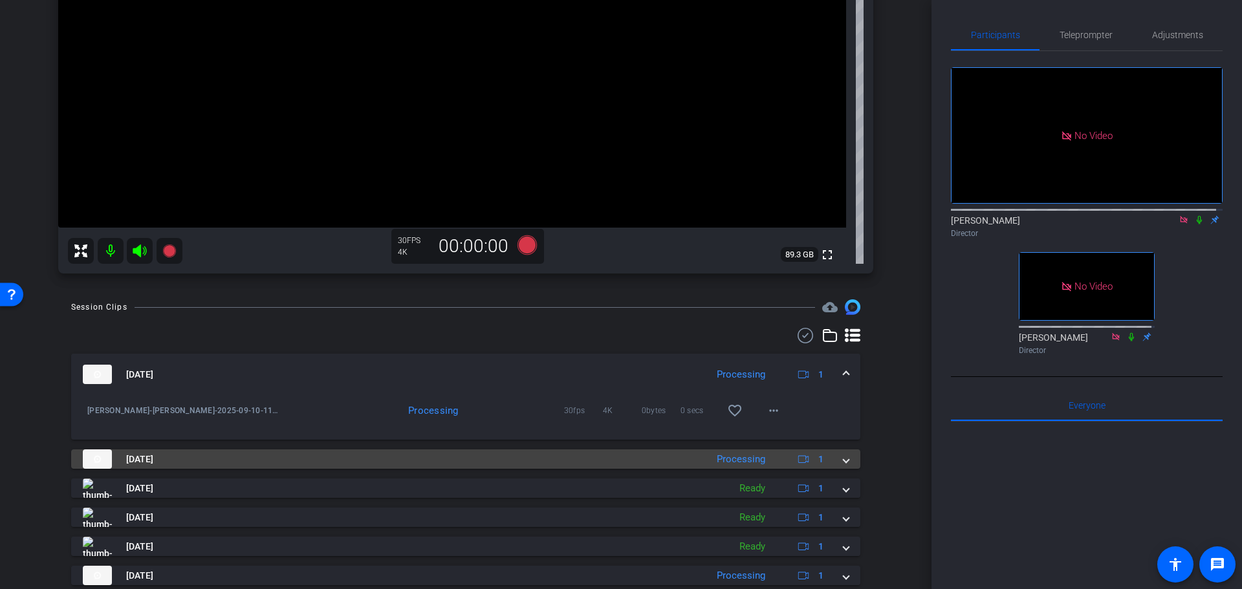
click at [844, 461] on span at bounding box center [846, 460] width 5 height 14
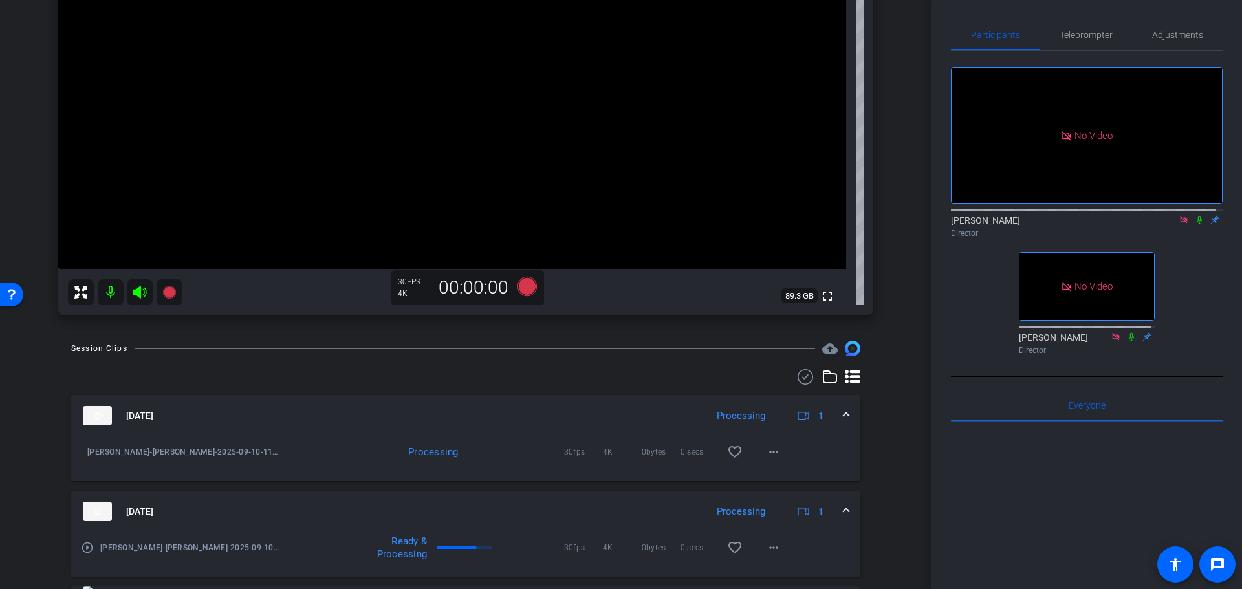
scroll to position [201, 0]
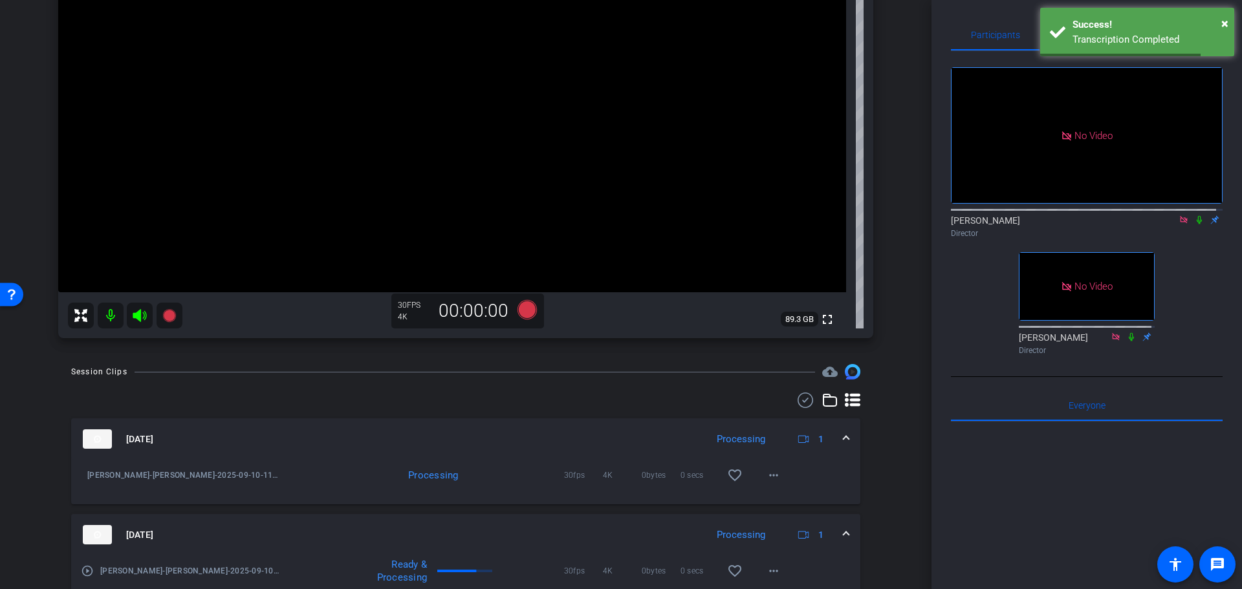
click at [24, 136] on div "arrow_back [PERSON_NAME] Back to project Send invite account_box grid_on settin…" at bounding box center [466, 93] width 932 height 589
